Goal: Task Accomplishment & Management: Manage account settings

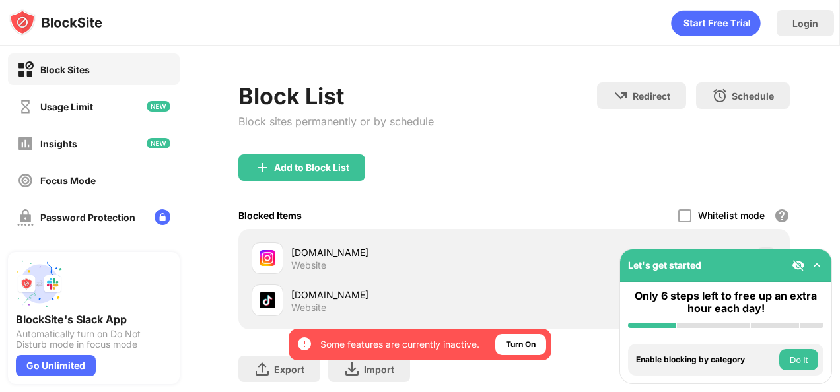
click at [678, 222] on div "Whitelist mode Block all websites except for those in your whitelist. Whitelist…" at bounding box center [734, 215] width 112 height 27
click at [678, 218] on div at bounding box center [684, 215] width 13 height 13
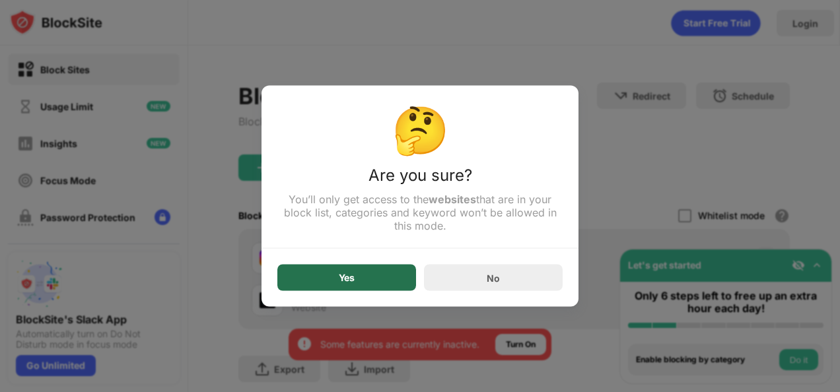
click at [349, 278] on div "Yes" at bounding box center [347, 278] width 16 height 11
